Goal: Check status

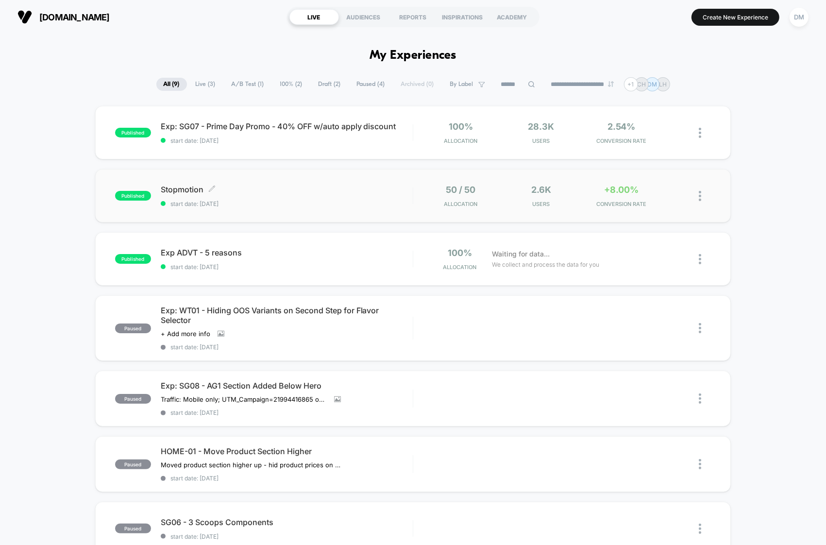
click at [352, 201] on span "start date: [DATE]" at bounding box center [287, 203] width 252 height 7
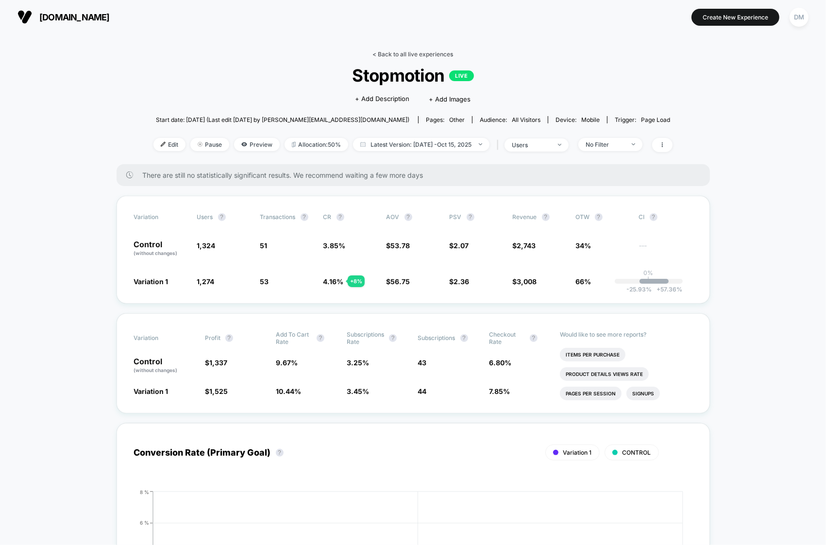
click at [413, 51] on link "< Back to all live experiences" at bounding box center [413, 53] width 81 height 7
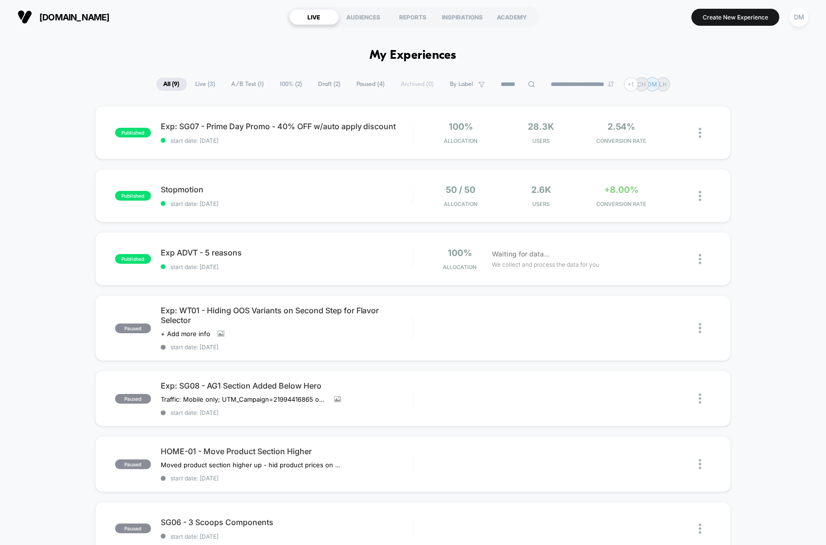
click at [762, 124] on div "published Exp: SG07 - Prime Day Promo - 40% OFF w/auto apply discount start dat…" at bounding box center [413, 419] width 826 height 626
